Goal: Task Accomplishment & Management: Manage account settings

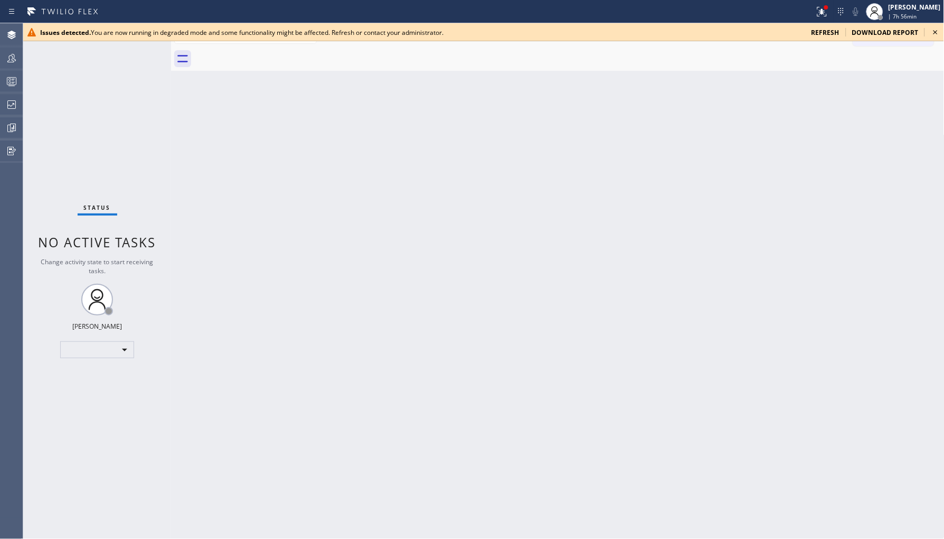
click at [825, 34] on span "refresh" at bounding box center [826, 32] width 28 height 9
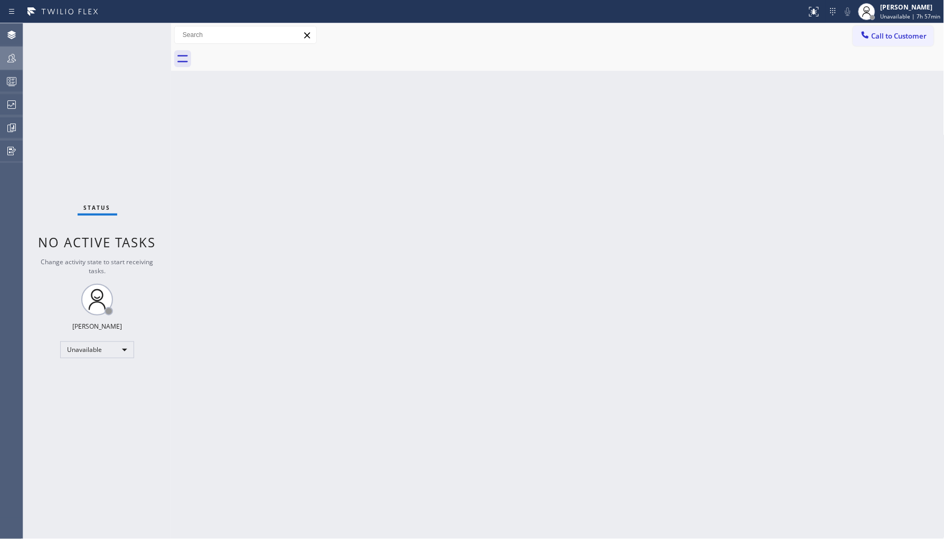
click at [9, 57] on icon at bounding box center [11, 58] width 13 height 13
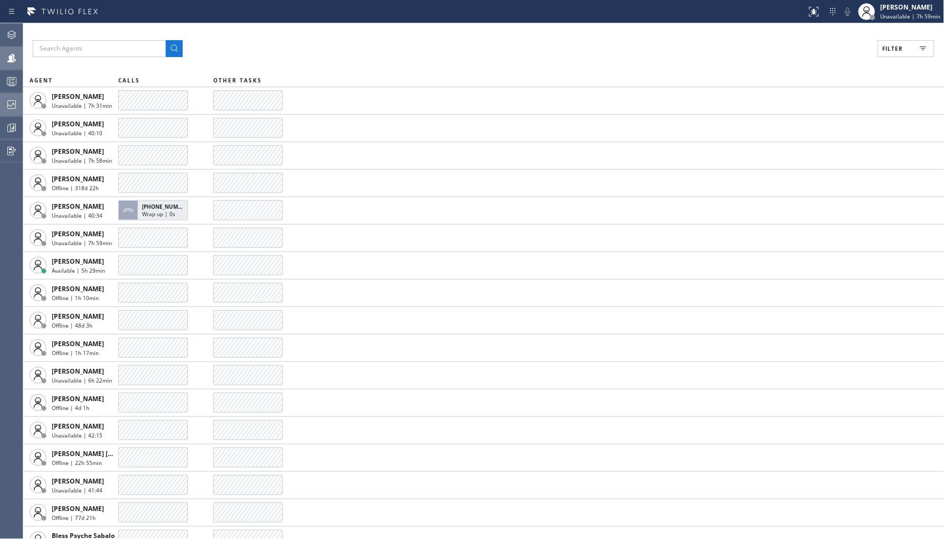
click at [14, 108] on icon at bounding box center [11, 104] width 13 height 13
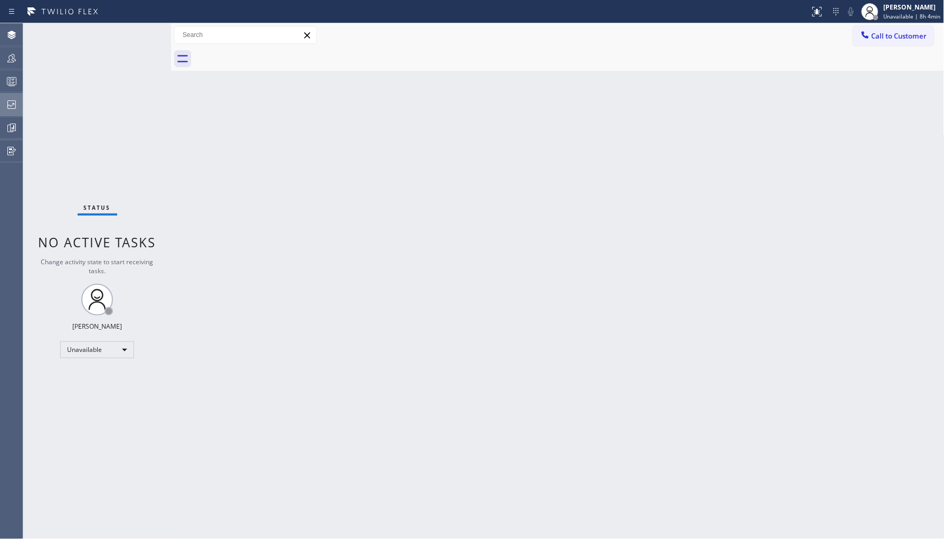
click at [15, 100] on icon at bounding box center [11, 104] width 13 height 13
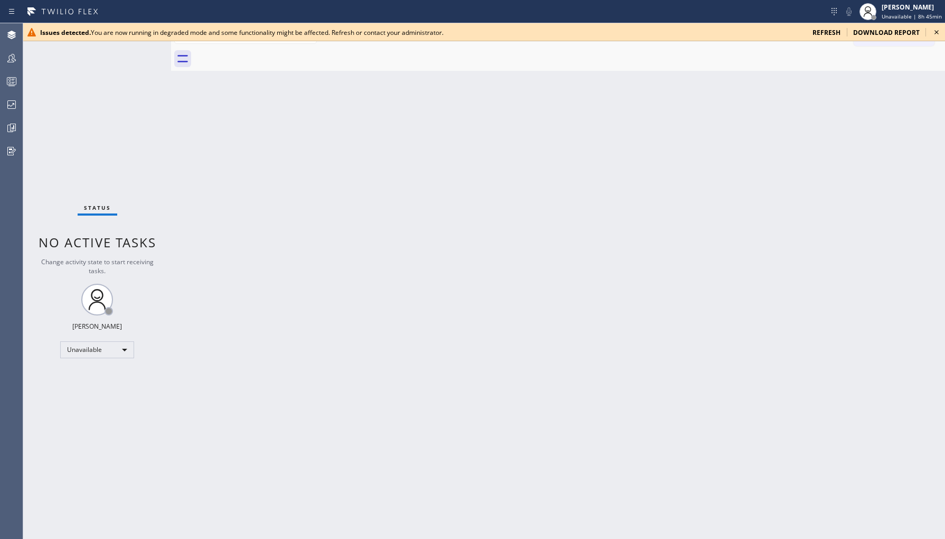
click at [823, 28] on span "refresh" at bounding box center [827, 32] width 28 height 9
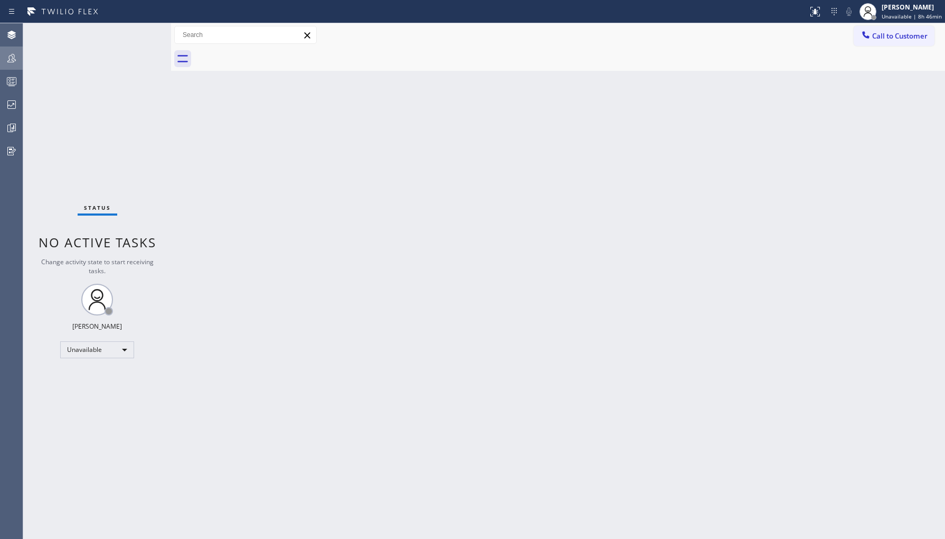
click at [16, 66] on div at bounding box center [11, 58] width 23 height 21
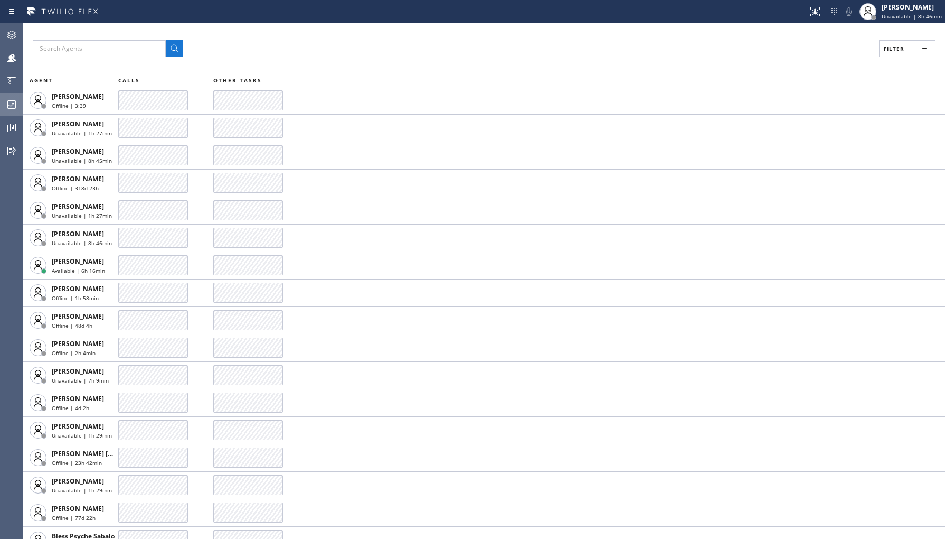
click at [13, 107] on icon at bounding box center [11, 104] width 13 height 13
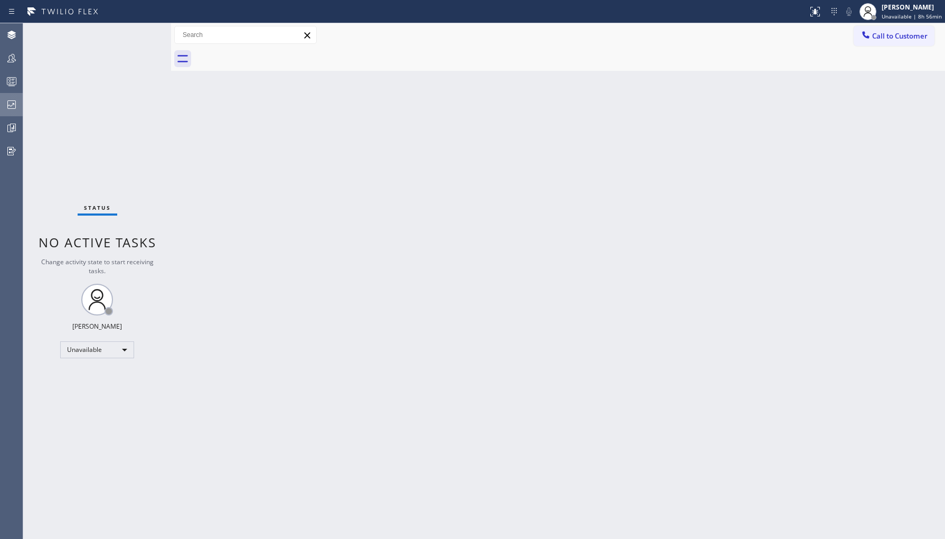
click at [11, 99] on icon at bounding box center [11, 104] width 13 height 13
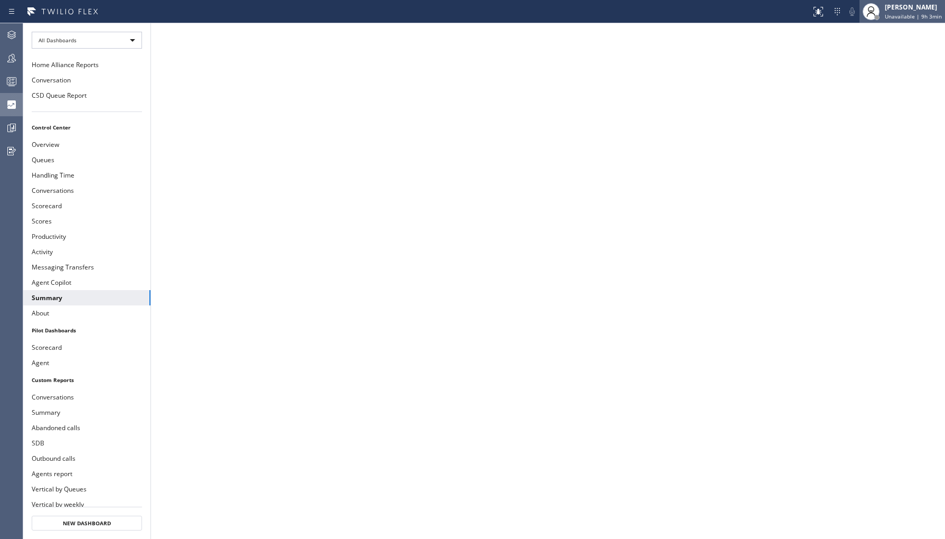
click at [894, 12] on div "[PERSON_NAME] Unavailable | 9h 3min" at bounding box center [914, 11] width 62 height 18
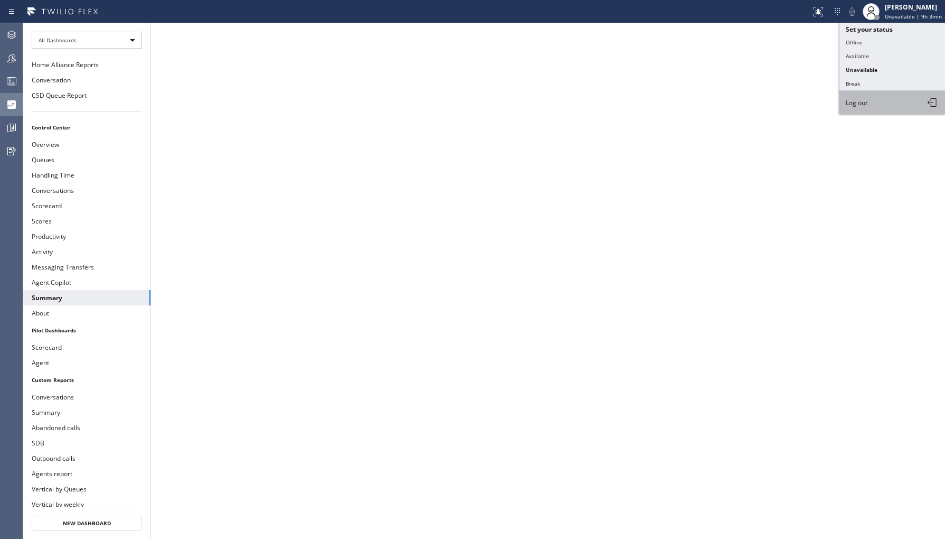
click at [877, 103] on button "Log out" at bounding box center [893, 102] width 106 height 23
